Goal: Complete application form

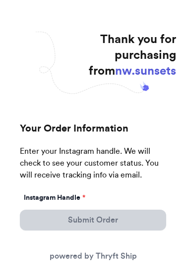
click at [107, 199] on div "Instagram Handle *" at bounding box center [93, 198] width 138 height 10
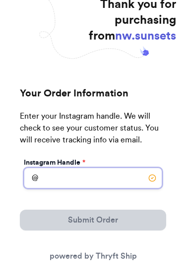
click at [65, 179] on input "Instagram Handle *" at bounding box center [93, 178] width 138 height 21
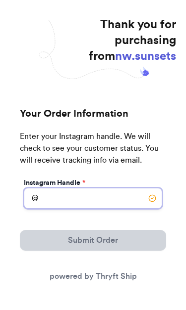
scroll to position [35, 0]
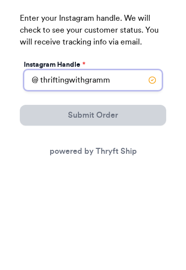
type input "thriftingwithgrammy"
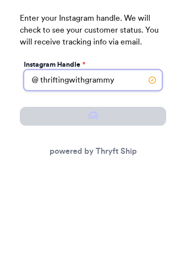
select select "VA"
type input "Strasburg"
type input "22657"
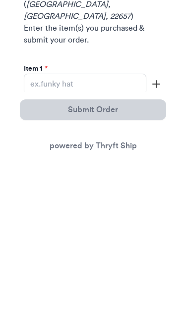
scroll to position [128, 0]
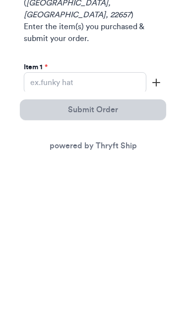
type input "thriftingwithgrammy"
click at [91, 223] on input "Instagram Handle *" at bounding box center [85, 233] width 122 height 21
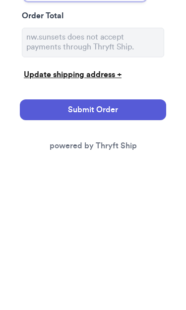
scroll to position [232, 0]
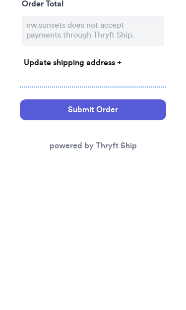
type input "Tulip outfit"
click at [109, 250] on button "Submit Order" at bounding box center [93, 260] width 146 height 21
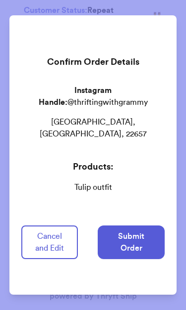
click at [136, 242] on button "Submit Order" at bounding box center [130, 243] width 67 height 34
